Goal: Task Accomplishment & Management: Use online tool/utility

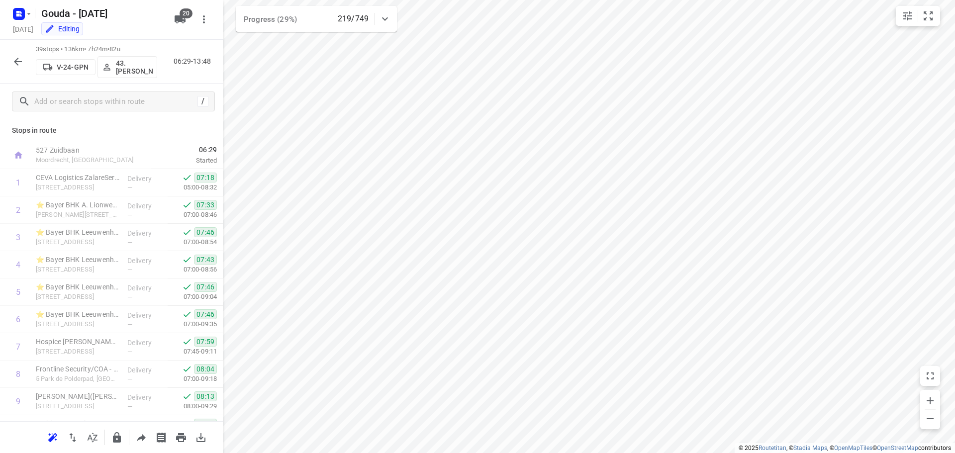
scroll to position [842, 0]
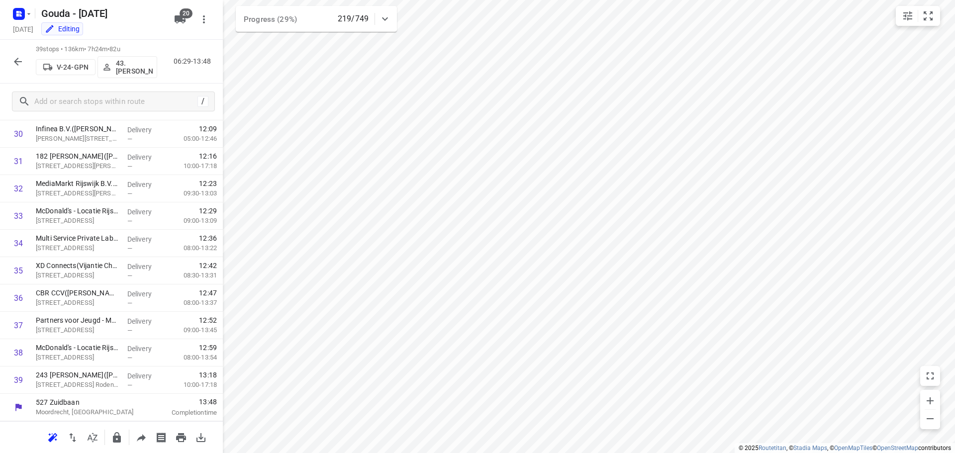
click at [175, 21] on icon "button" at bounding box center [180, 19] width 11 height 8
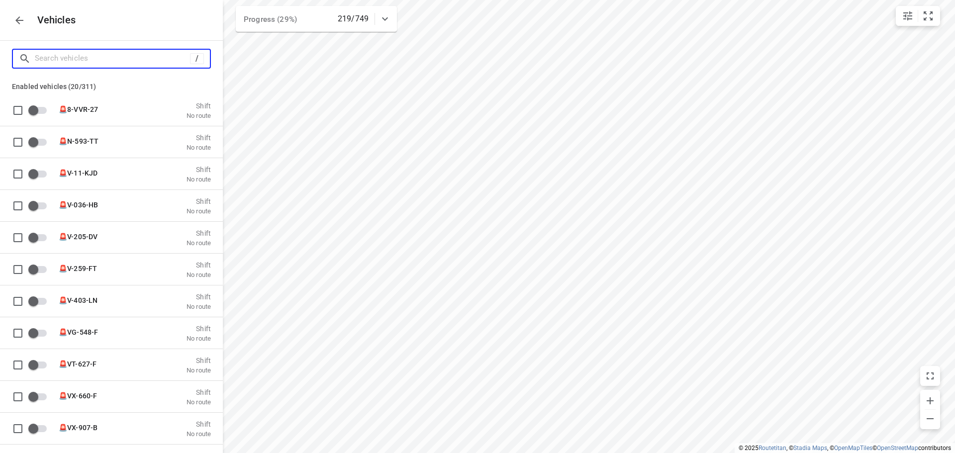
click at [147, 54] on input "Search vehicles" at bounding box center [112, 58] width 155 height 15
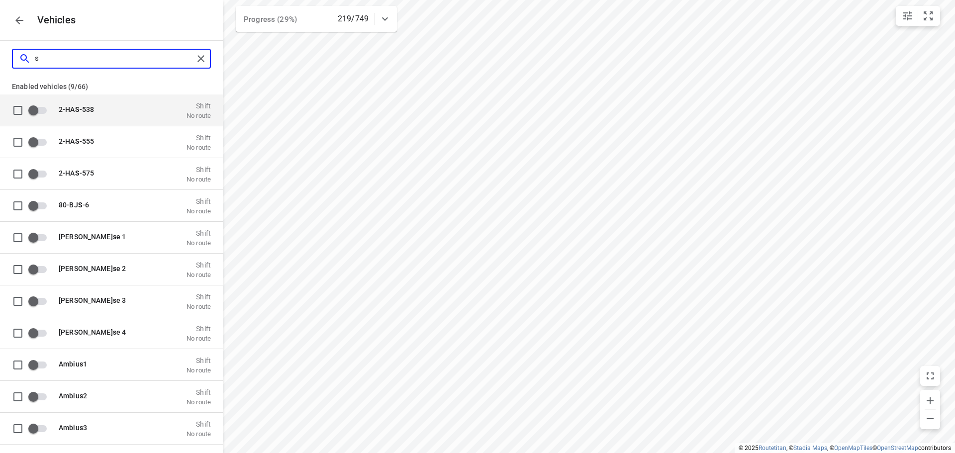
type input "sp"
checkbox input "true"
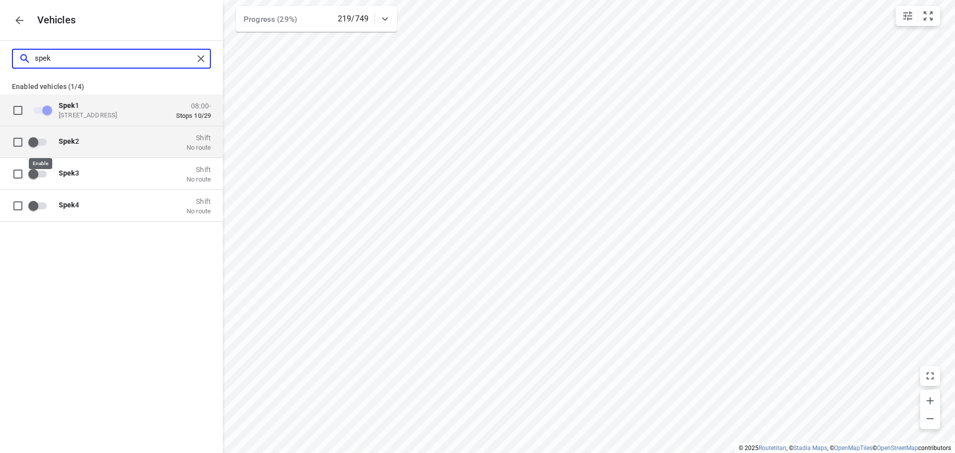
type input "spek"
click at [46, 142] on input "grid" at bounding box center [33, 141] width 57 height 19
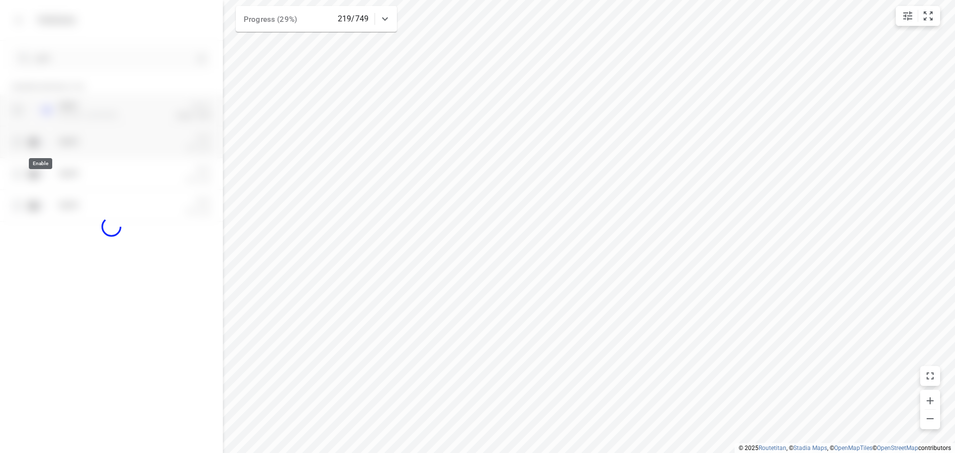
checkbox input "true"
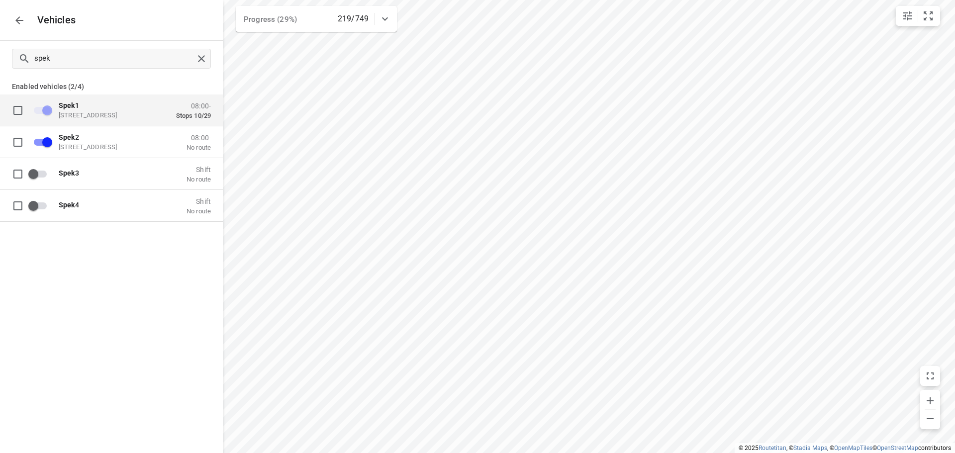
click at [15, 12] on button "button" at bounding box center [19, 20] width 20 height 20
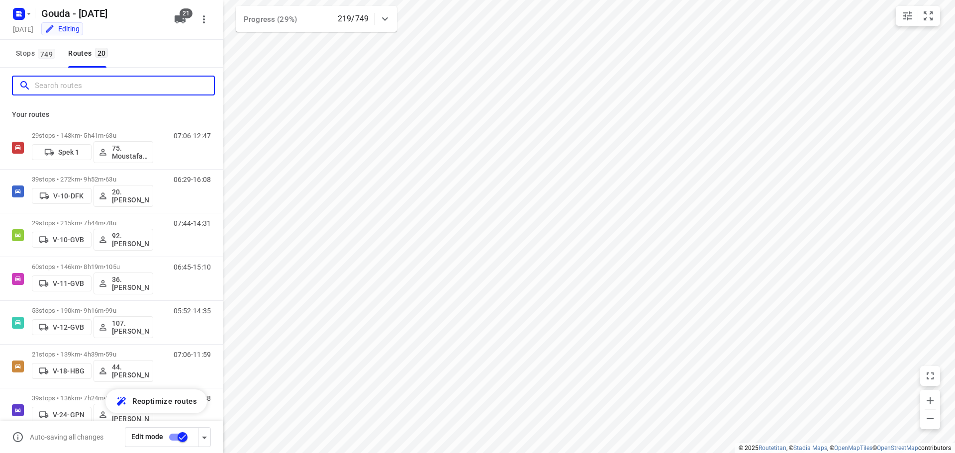
click at [84, 84] on input "Search routes" at bounding box center [124, 85] width 179 height 15
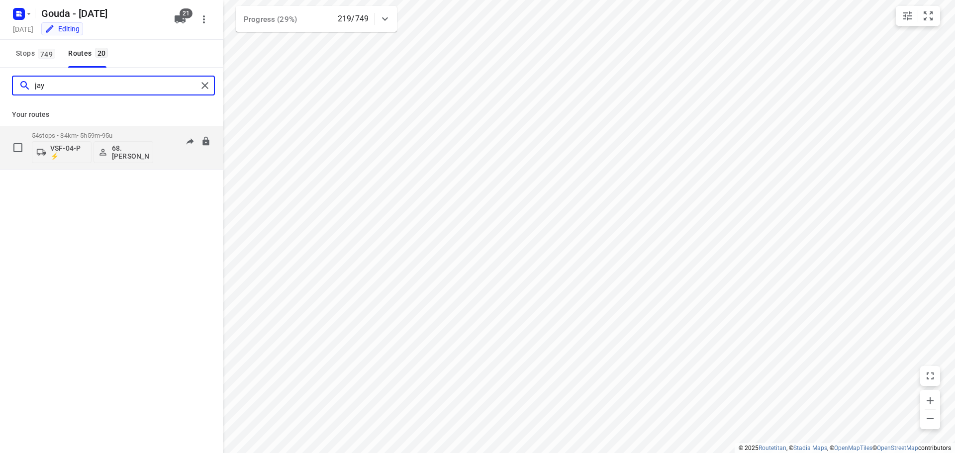
type input "jay"
click at [130, 133] on p "54 stops • 84km • 5h59m • 95u" at bounding box center [92, 135] width 121 height 7
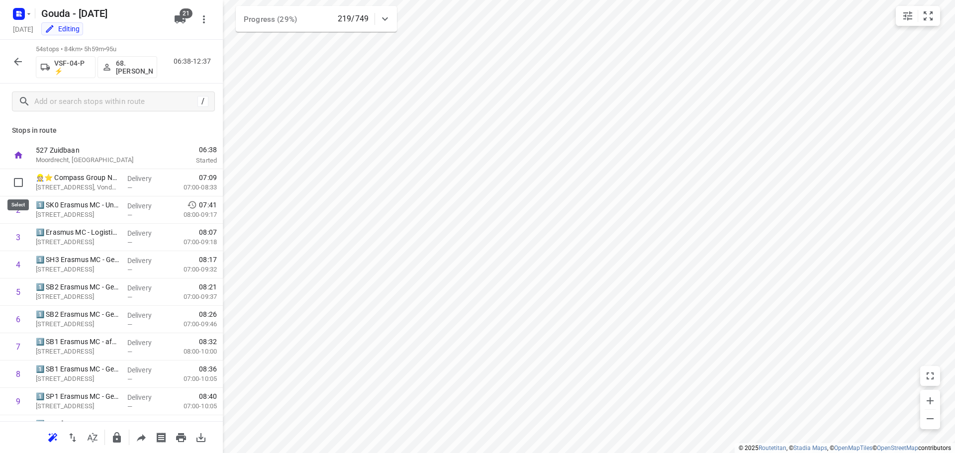
click at [21, 186] on input "checkbox" at bounding box center [18, 183] width 20 height 20
checkbox input "true"
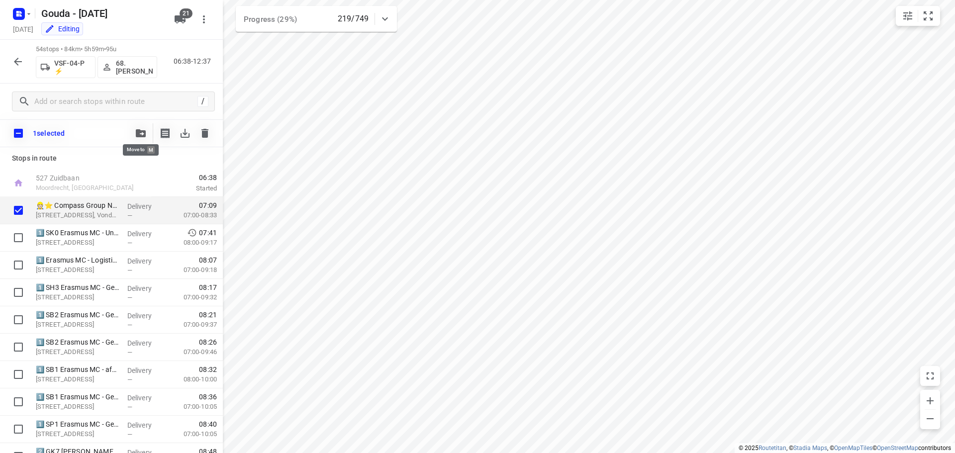
click at [145, 134] on icon "button" at bounding box center [141, 133] width 10 height 8
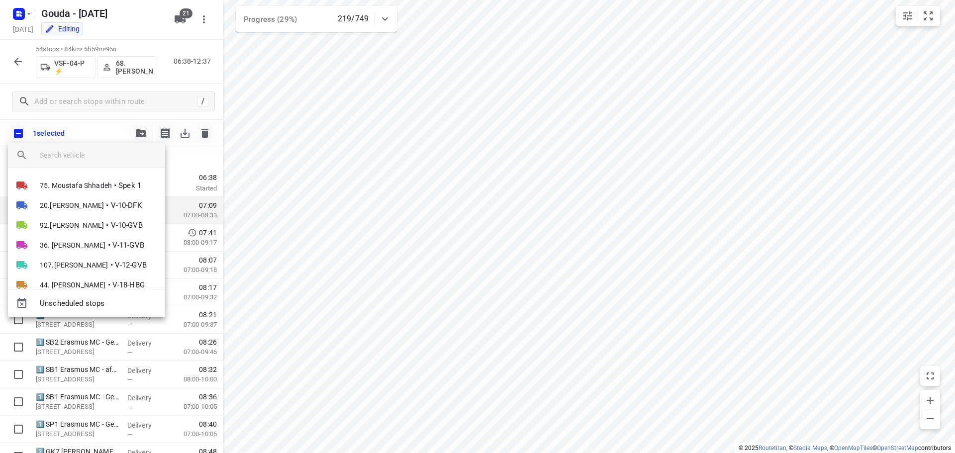
click at [105, 160] on input "search vehicle" at bounding box center [98, 155] width 117 height 15
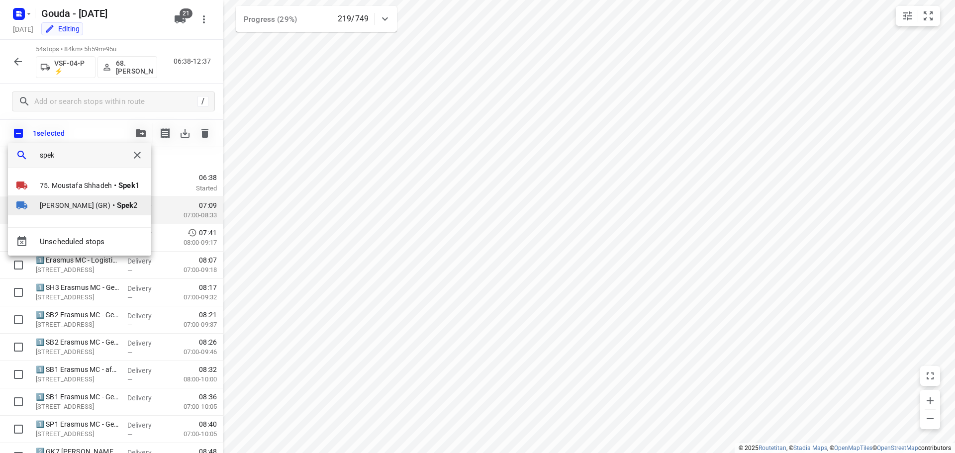
type input "spek"
click at [97, 204] on span "[PERSON_NAME] (GR)" at bounding box center [75, 206] width 71 height 10
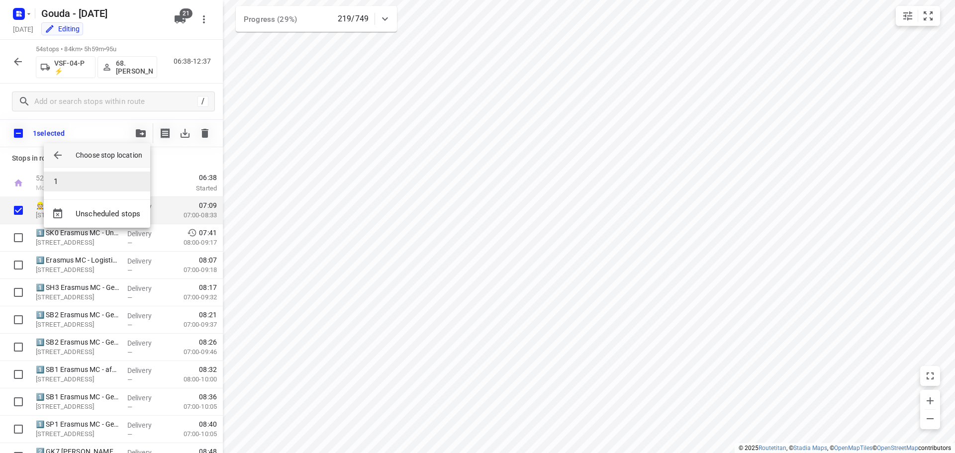
click at [72, 184] on li "1" at bounding box center [97, 182] width 106 height 20
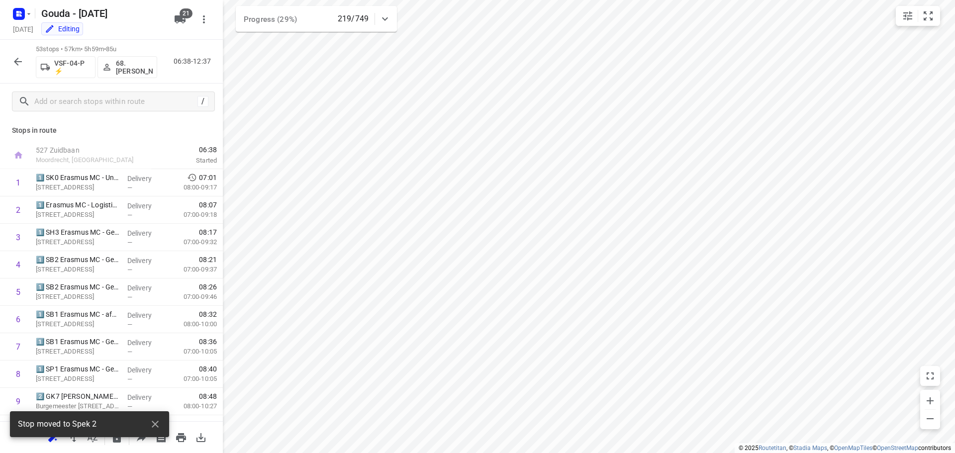
click at [10, 53] on div at bounding box center [18, 62] width 20 height 20
click at [10, 61] on button "button" at bounding box center [18, 62] width 20 height 20
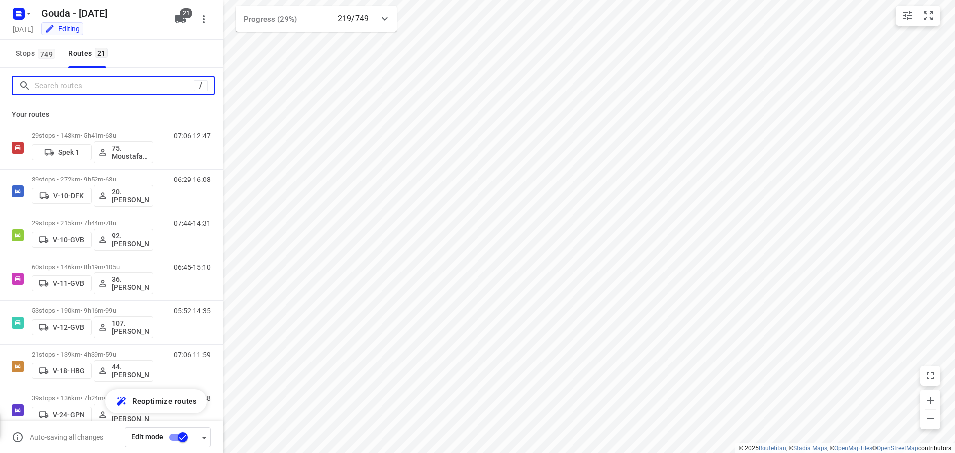
drag, startPoint x: 92, startPoint y: 90, endPoint x: 86, endPoint y: 86, distance: 7.2
click at [90, 88] on input "Search routes" at bounding box center [114, 85] width 159 height 15
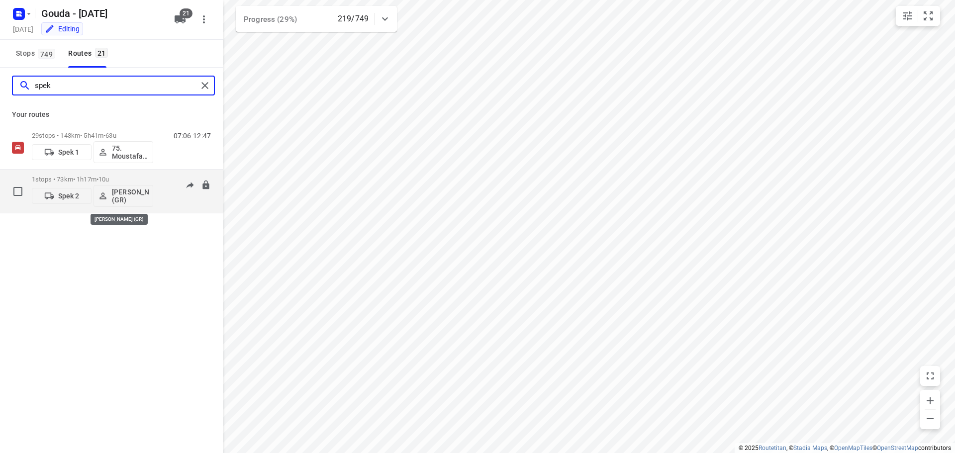
type input "spek"
click at [129, 198] on p "[PERSON_NAME] (GR)" at bounding box center [130, 196] width 37 height 16
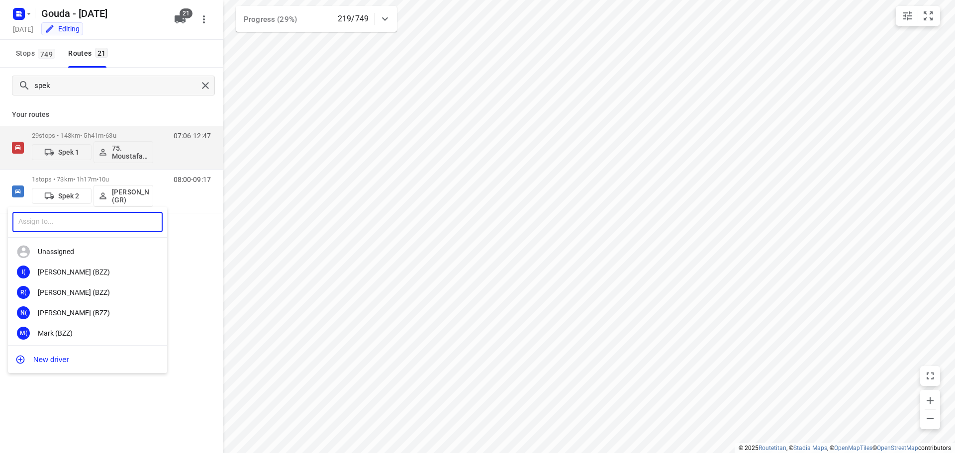
click at [74, 219] on input "text" at bounding box center [87, 222] width 150 height 20
type input "marcha"
click at [76, 276] on div "37. [PERSON_NAME]" at bounding box center [90, 272] width 104 height 8
